Goal: Navigation & Orientation: Find specific page/section

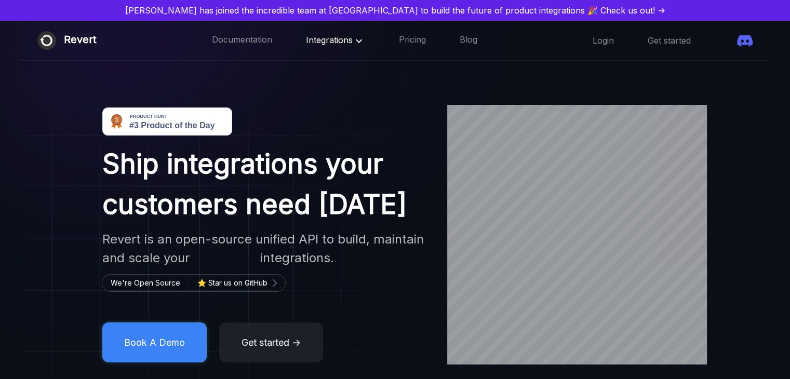
click at [332, 42] on span "Integrations" at bounding box center [335, 40] width 59 height 10
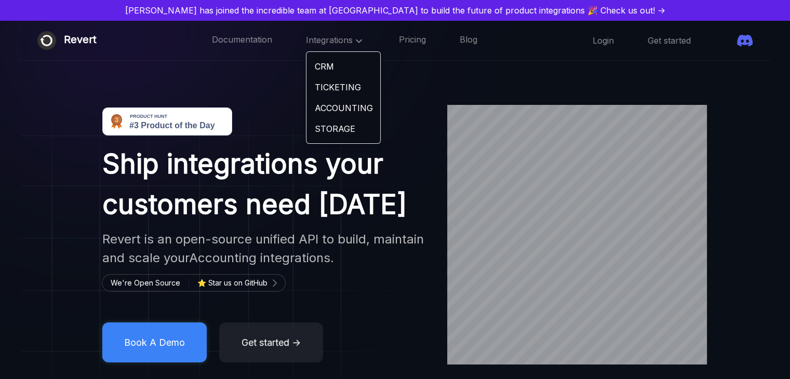
click at [314, 88] on link "TICKETING" at bounding box center [343, 87] width 74 height 21
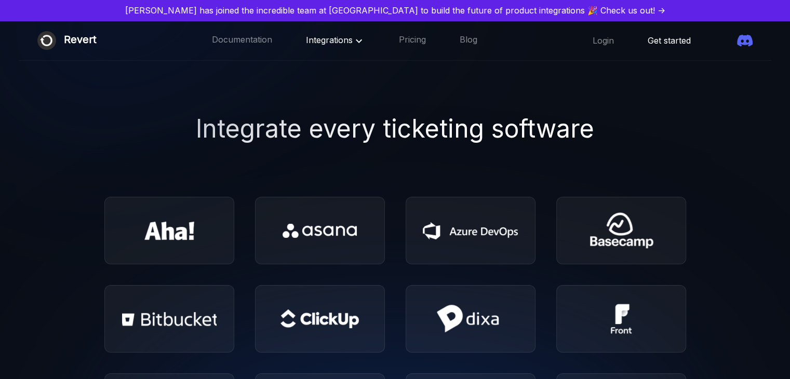
click at [648, 37] on link "Get started" at bounding box center [669, 40] width 43 height 11
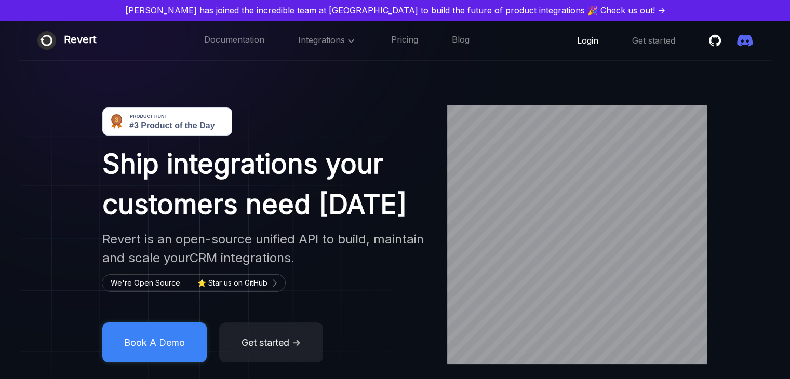
click at [593, 39] on link "Login" at bounding box center [587, 40] width 21 height 11
click at [725, 41] on span at bounding box center [725, 41] width 0 height 0
click at [216, 35] on link "Documentation" at bounding box center [242, 41] width 60 height 14
